Goal: Transaction & Acquisition: Purchase product/service

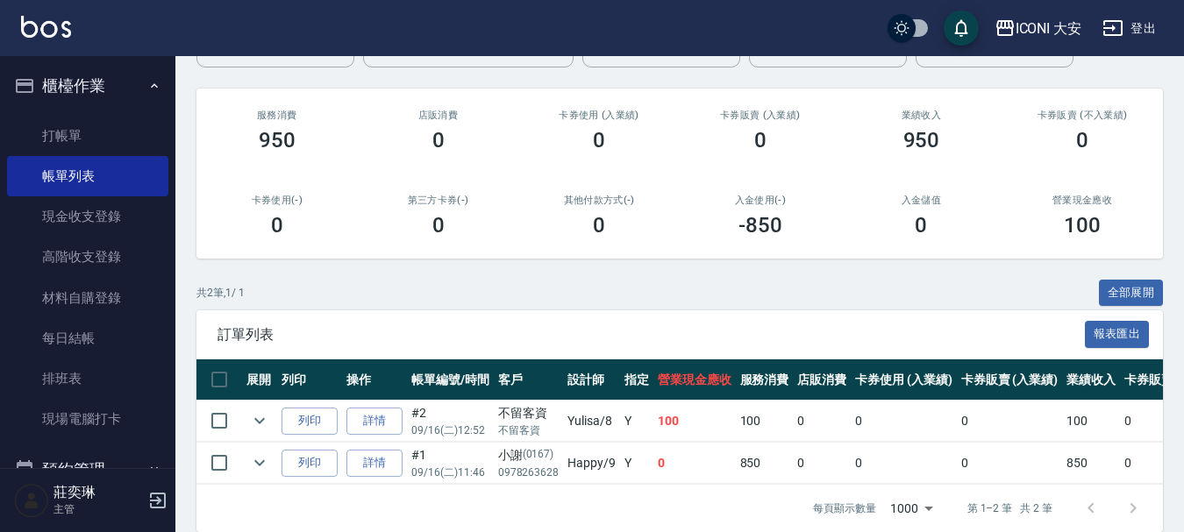
scroll to position [217, 0]
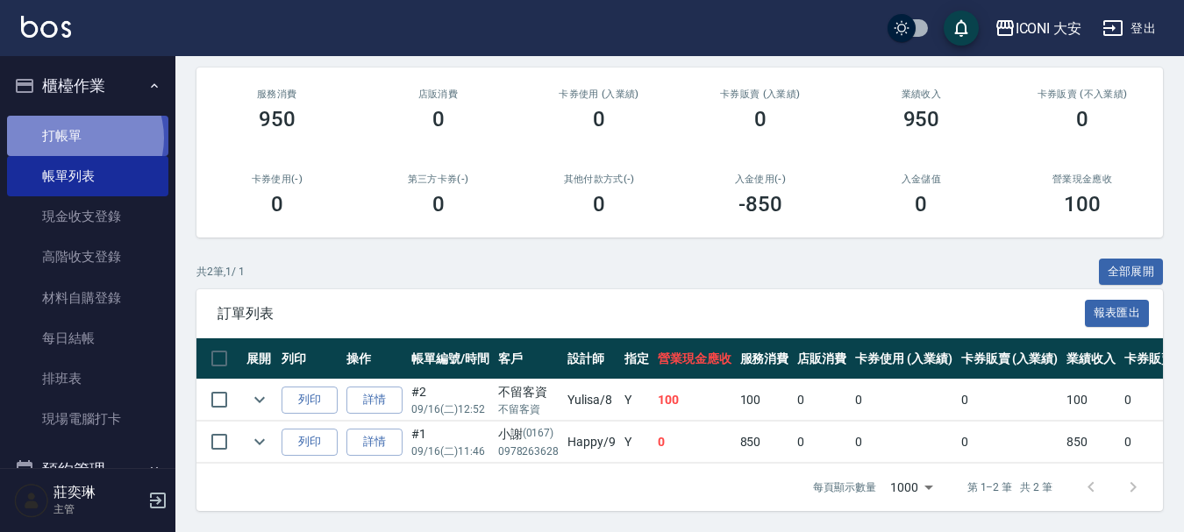
click at [76, 138] on link "打帳單" at bounding box center [87, 136] width 161 height 40
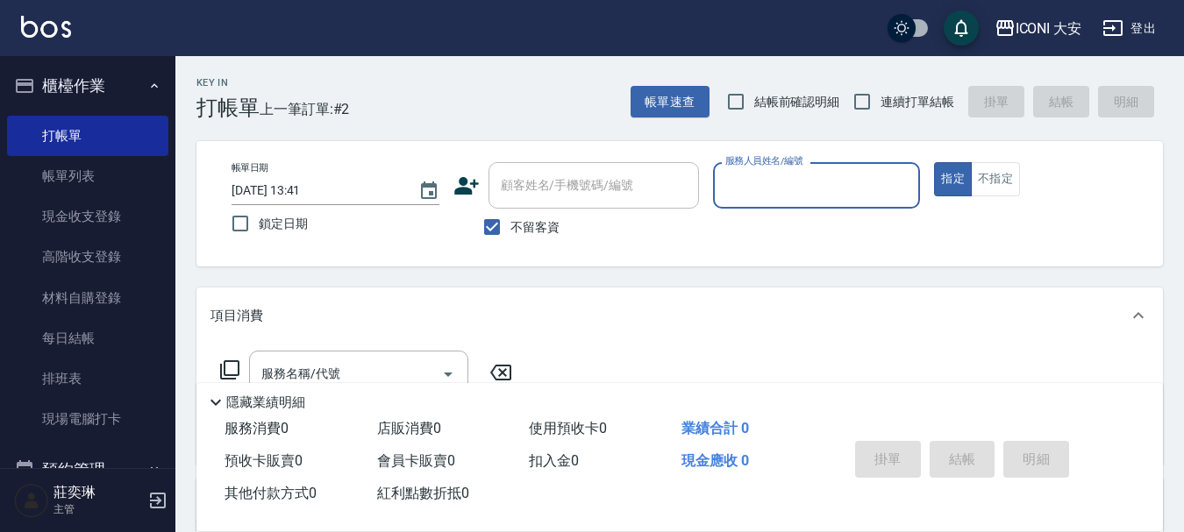
click at [852, 183] on input "服務人員姓名/編號" at bounding box center [817, 185] width 192 height 31
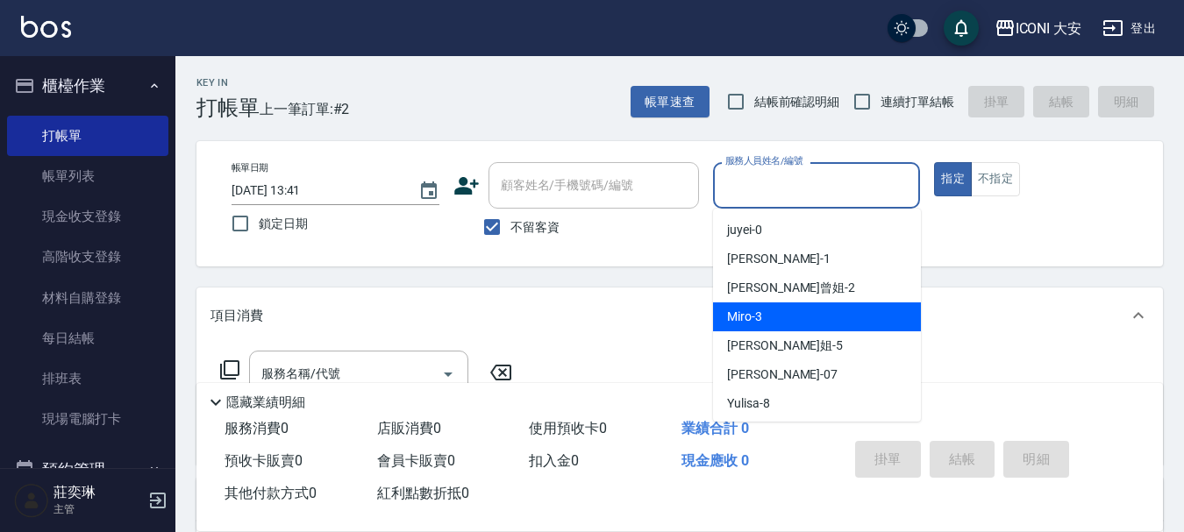
scroll to position [32, 0]
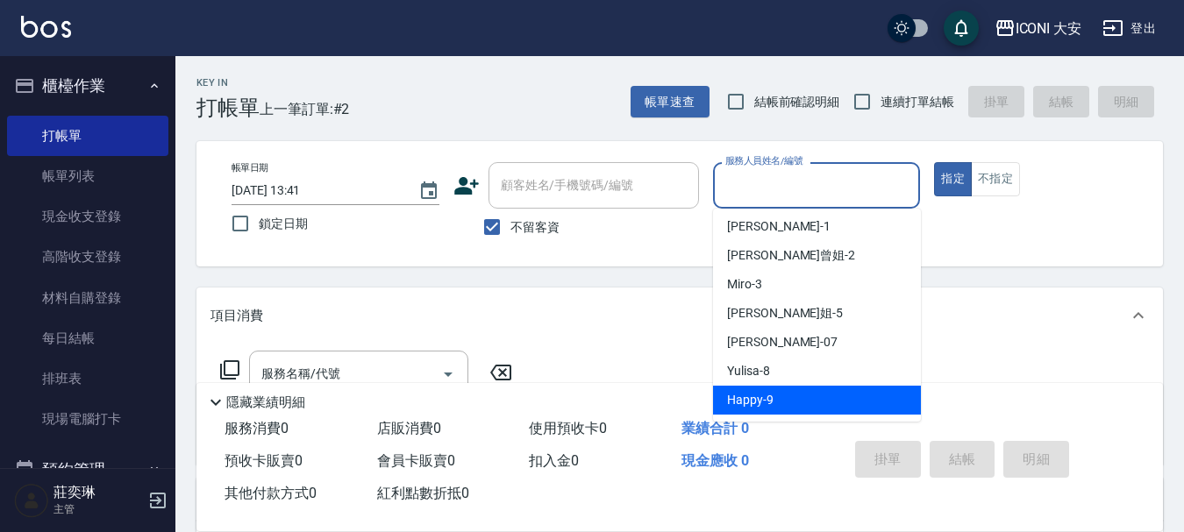
click at [774, 395] on div "Happy -9" at bounding box center [817, 400] width 208 height 29
type input "Happy-9"
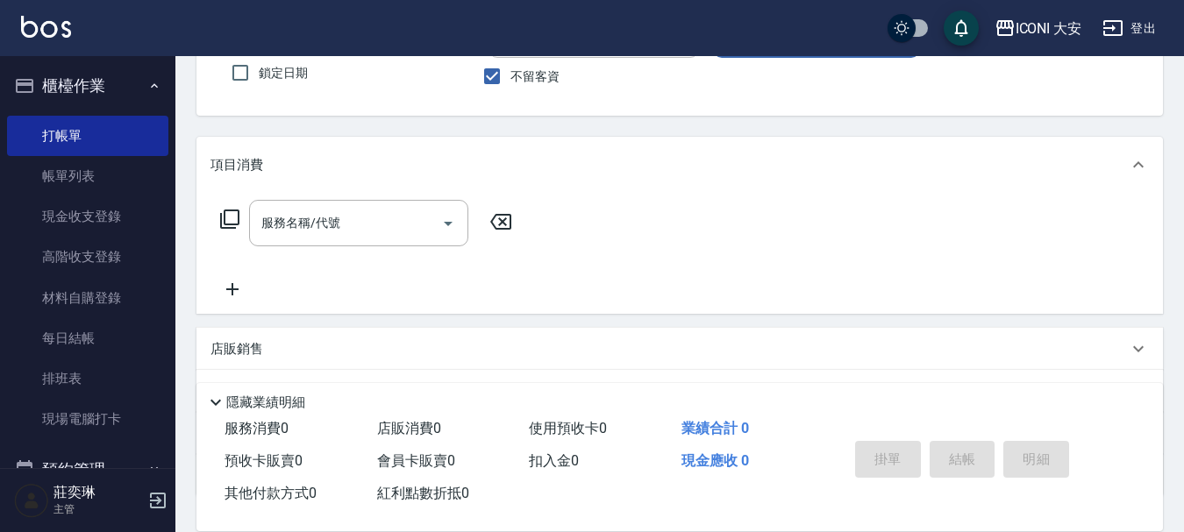
scroll to position [283, 0]
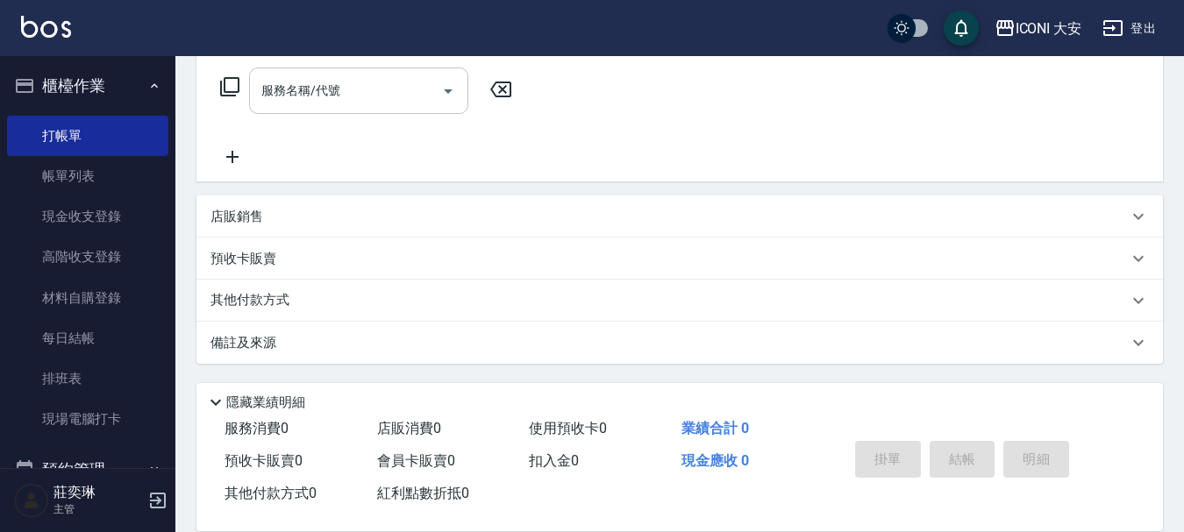
click at [328, 96] on input "服務名稱/代號" at bounding box center [345, 90] width 177 height 31
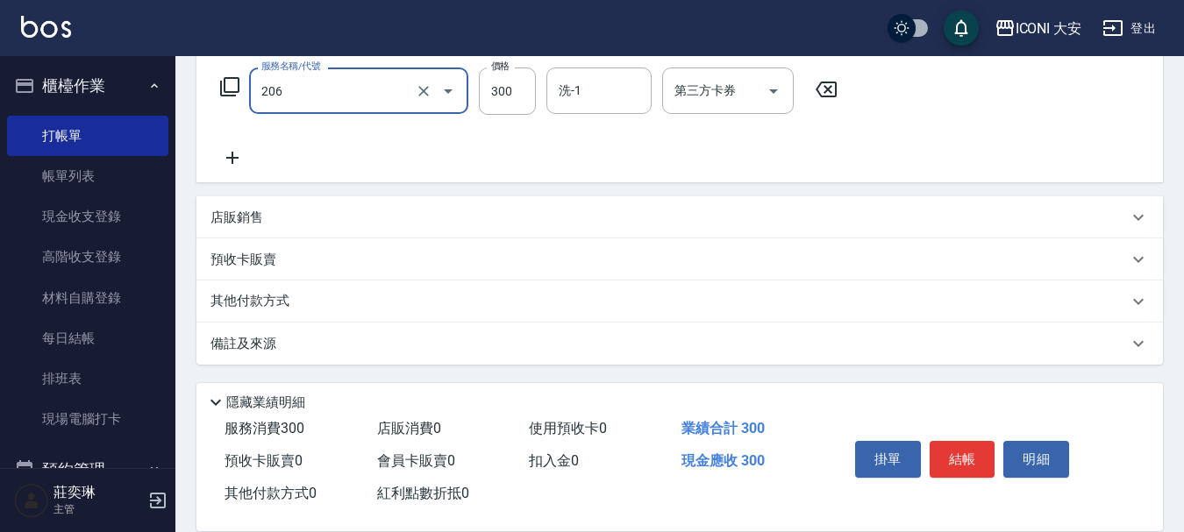
type input "洗髮(206)"
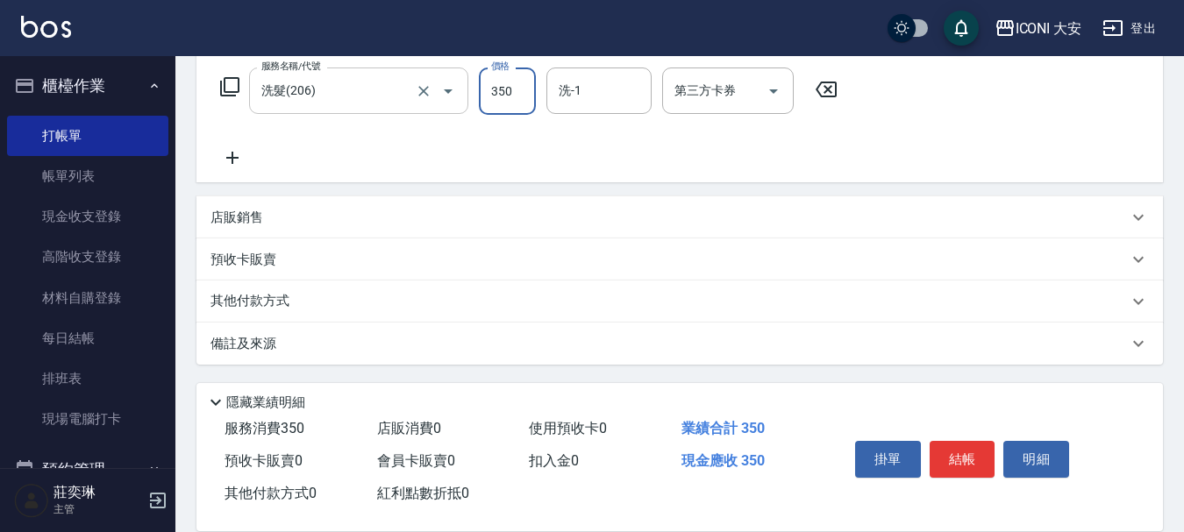
type input "350"
type input "Happy-9"
click at [952, 443] on button "結帳" at bounding box center [963, 459] width 66 height 37
